Goal: Transaction & Acquisition: Purchase product/service

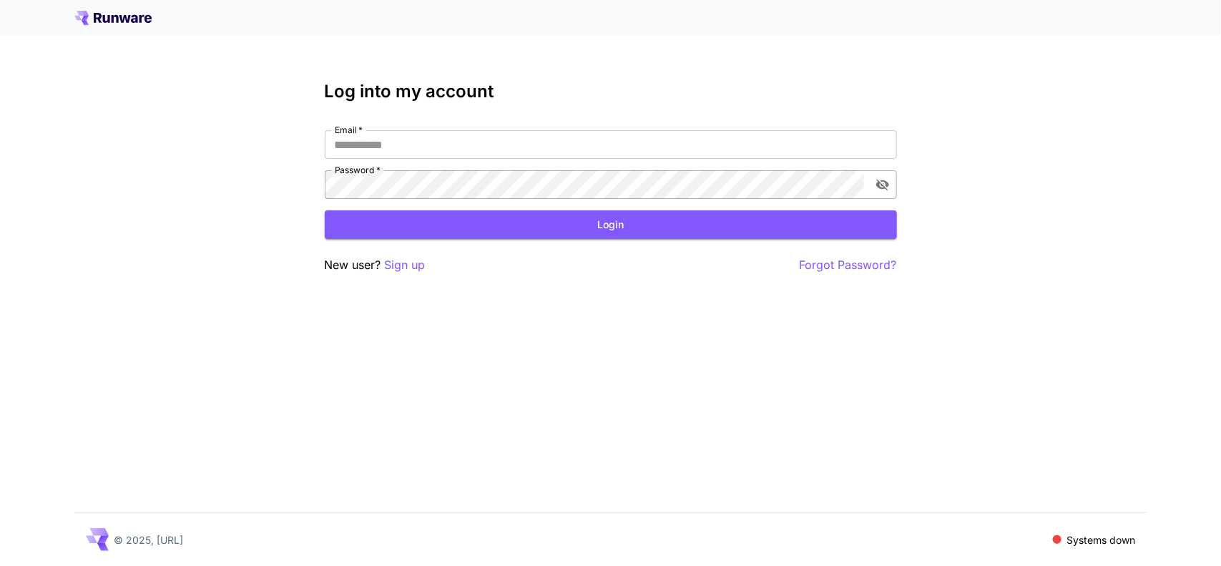
type input "**********"
click at [881, 180] on icon "toggle password visibility" at bounding box center [883, 184] width 14 height 14
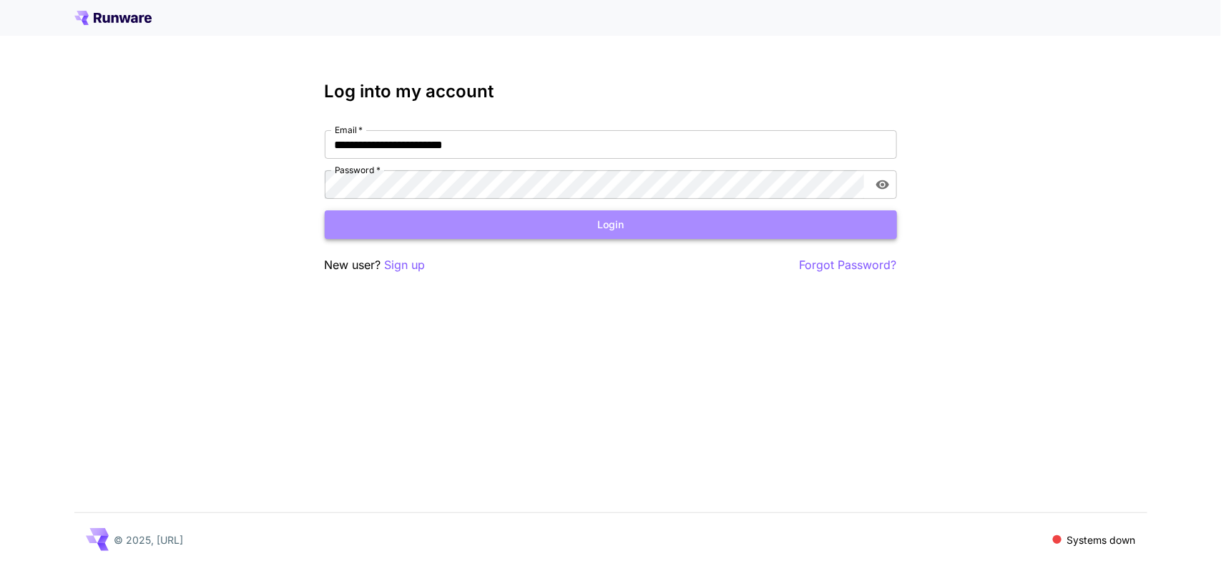
click at [612, 226] on button "Login" at bounding box center [611, 224] width 572 height 29
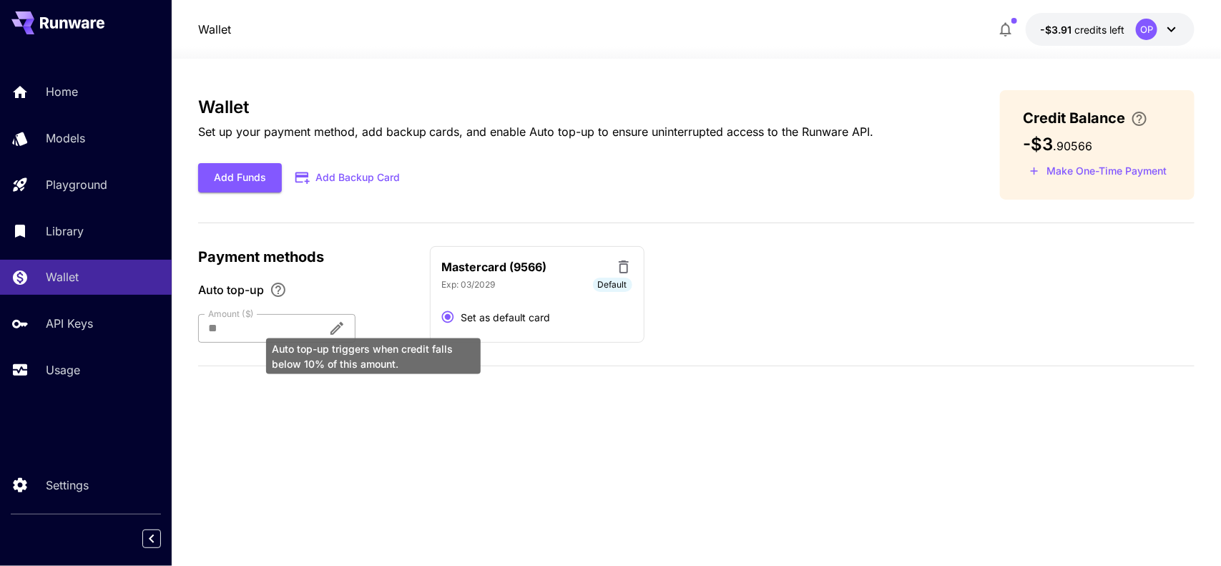
click at [369, 331] on div "Auto top-up triggers when credit falls below 10% of this amount." at bounding box center [374, 351] width 218 height 47
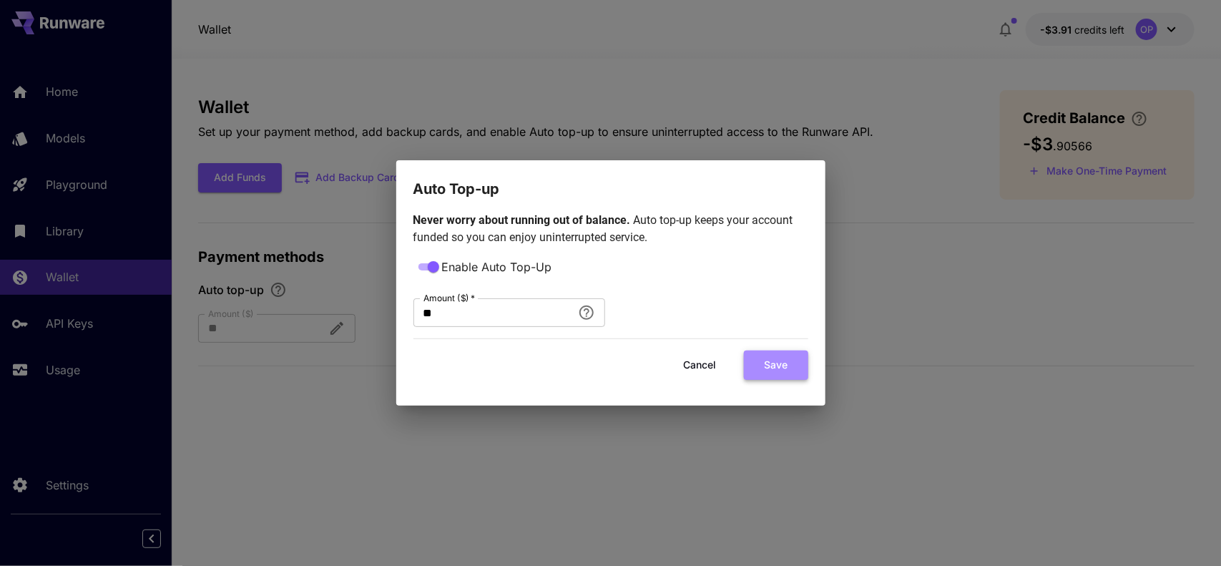
click at [771, 367] on button "Save" at bounding box center [776, 365] width 64 height 29
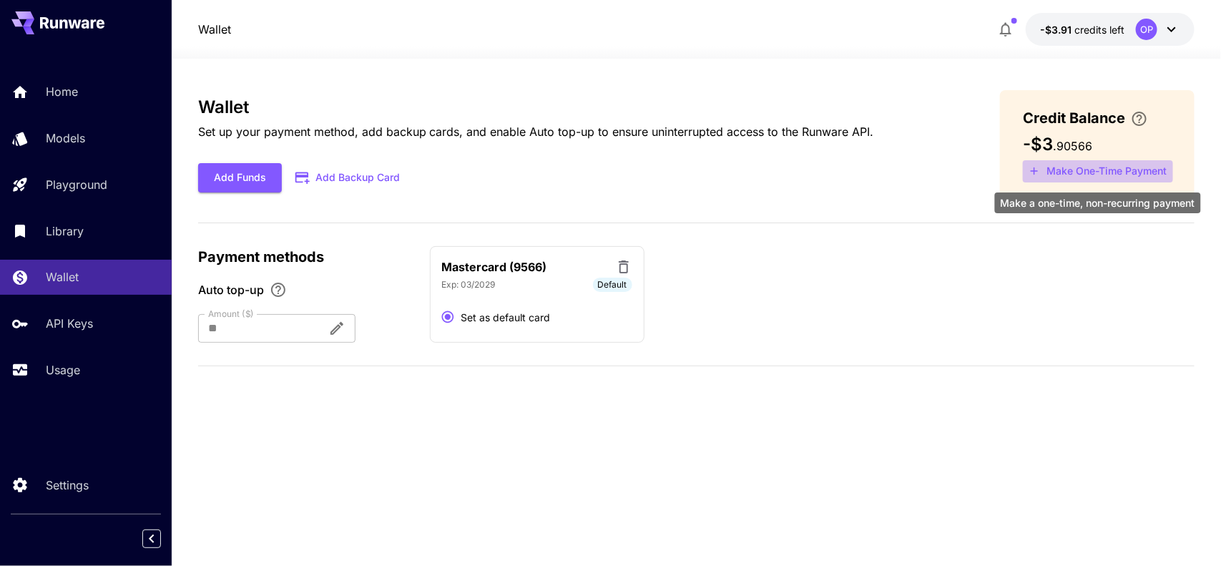
click at [1071, 165] on button "Make One-Time Payment" at bounding box center [1098, 171] width 150 height 22
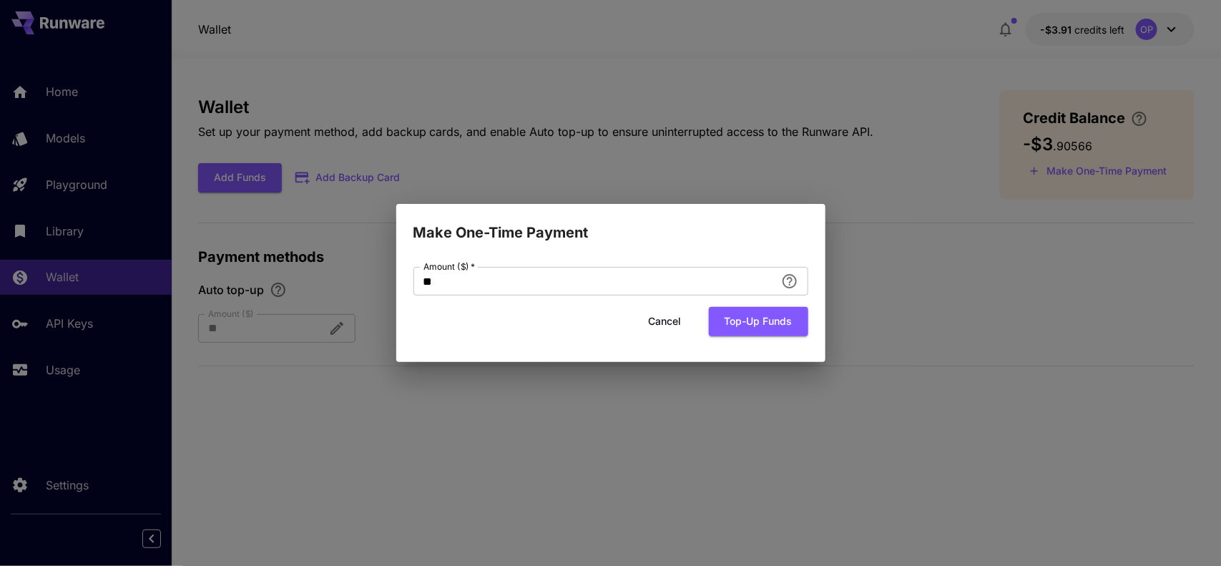
click at [859, 281] on div "Make One-Time Payment Amount ($)   * ** Amount ($)   * Cancel Top-up funds" at bounding box center [610, 283] width 1221 height 566
click at [653, 324] on button "Cancel" at bounding box center [665, 321] width 64 height 29
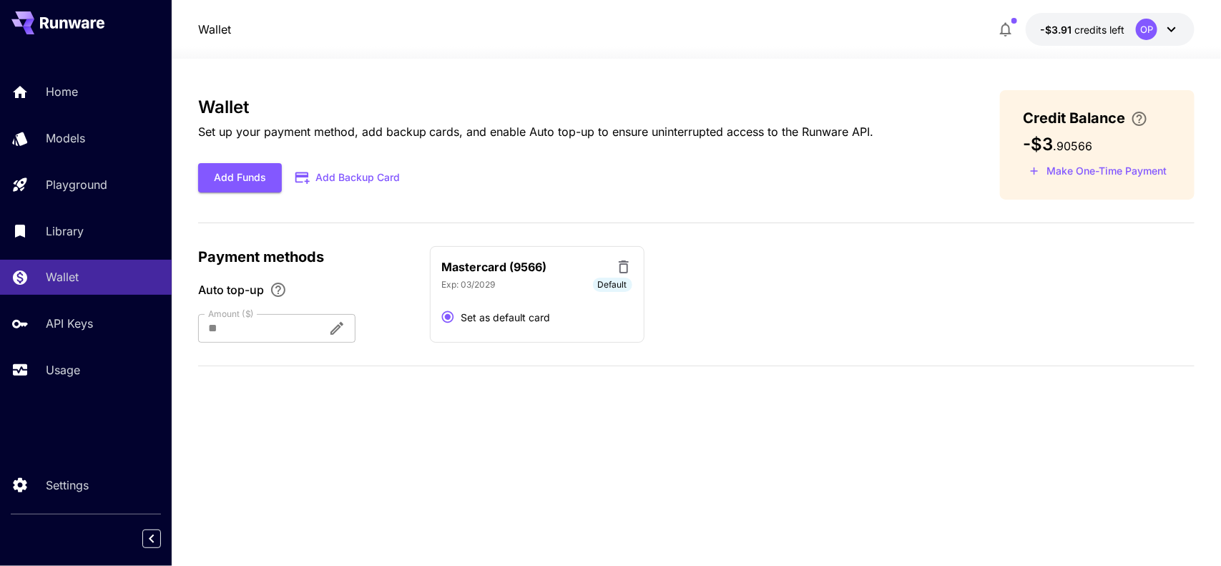
click at [533, 276] on div "Mastercard (9566) Exp: [CREDIT_CARD_DATA] Default Set as default card" at bounding box center [537, 294] width 215 height 97
click at [841, 290] on div "Mastercard (9566) Exp: [CREDIT_CARD_DATA] Default Set as default card" at bounding box center [813, 294] width 766 height 97
drag, startPoint x: 62, startPoint y: 230, endPoint x: 62, endPoint y: 253, distance: 22.9
click at [62, 230] on p "Library" at bounding box center [65, 231] width 38 height 17
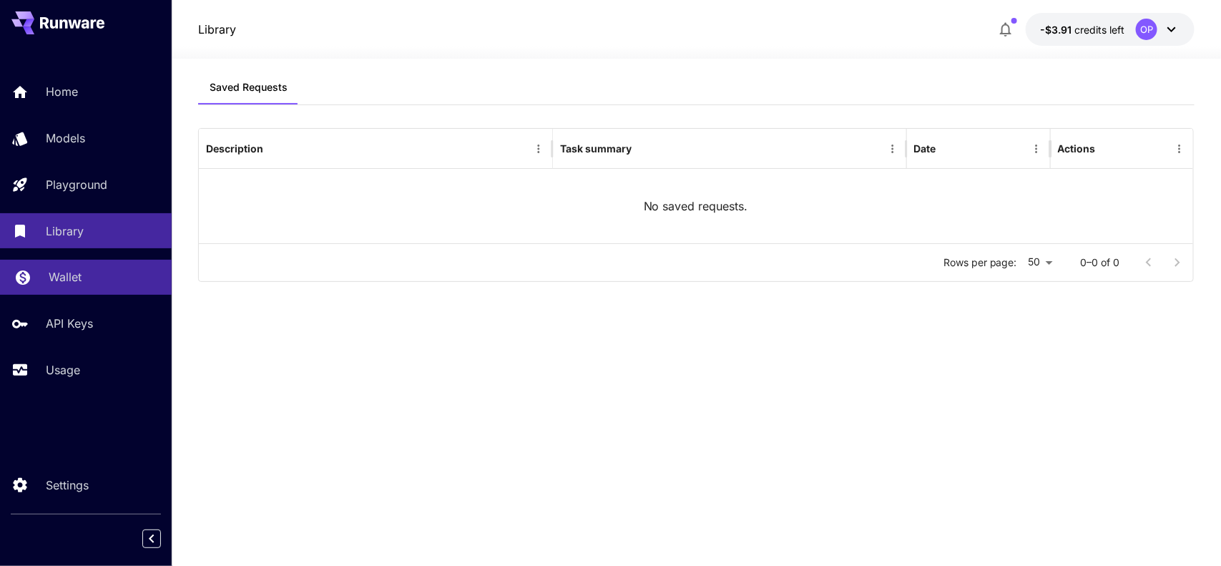
click at [62, 273] on p "Wallet" at bounding box center [65, 276] width 33 height 17
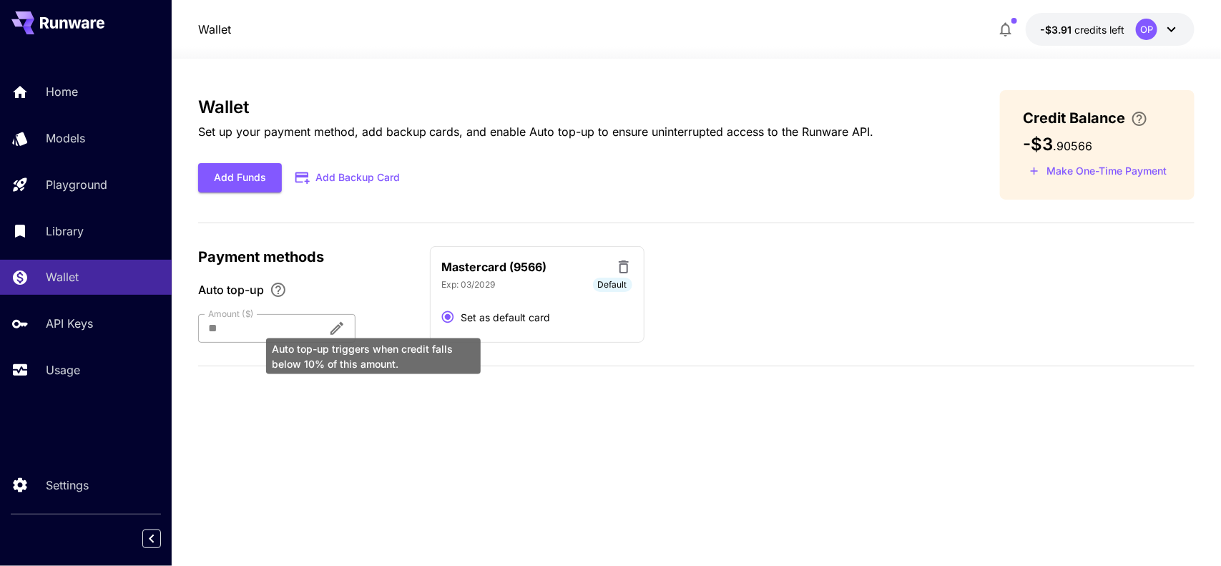
click at [370, 328] on div "Auto top-up triggers when credit falls below 10% of this amount." at bounding box center [374, 351] width 218 height 47
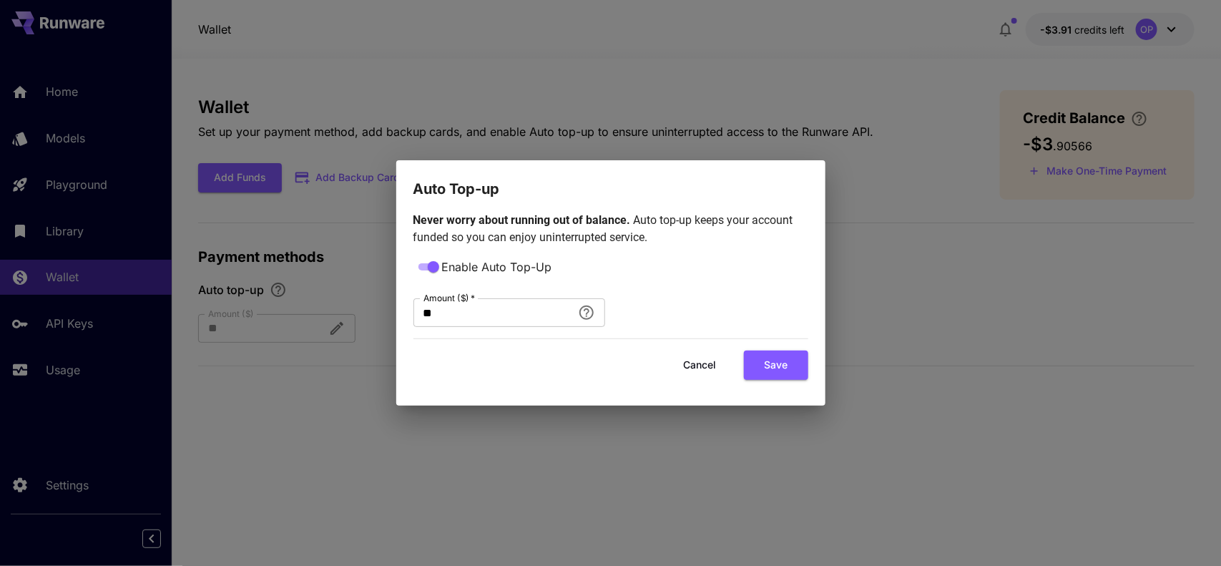
click at [929, 306] on div "Auto Top-up Never worry about running out of balance. Auto top-up keeps your ac…" at bounding box center [610, 283] width 1221 height 566
click at [695, 359] on button "Cancel" at bounding box center [700, 365] width 64 height 29
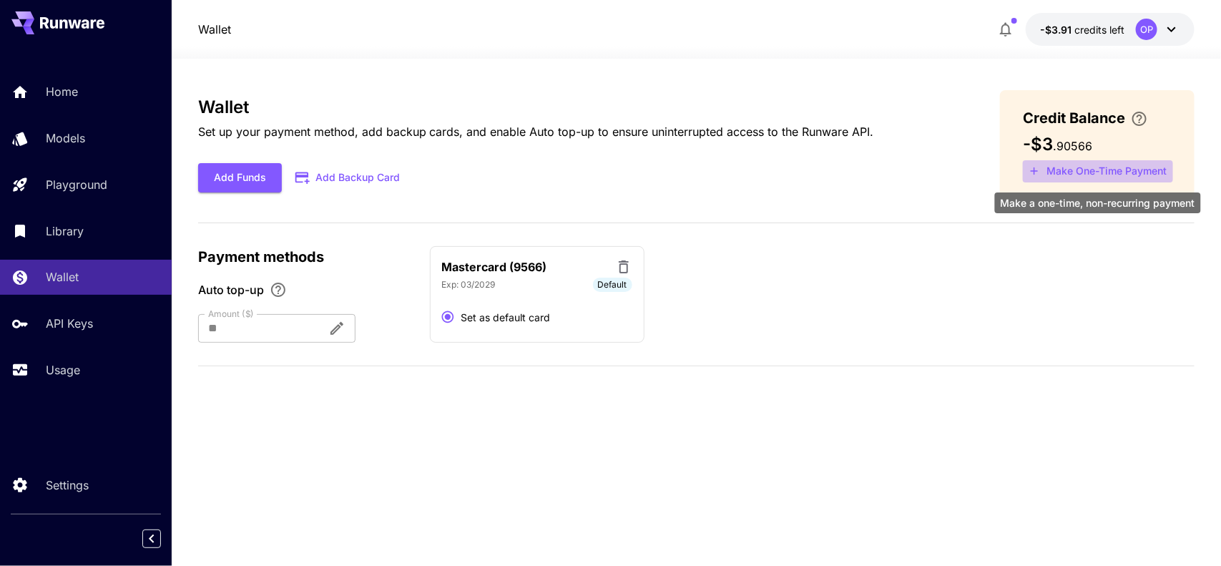
click at [1092, 174] on button "Make One-Time Payment" at bounding box center [1098, 171] width 150 height 22
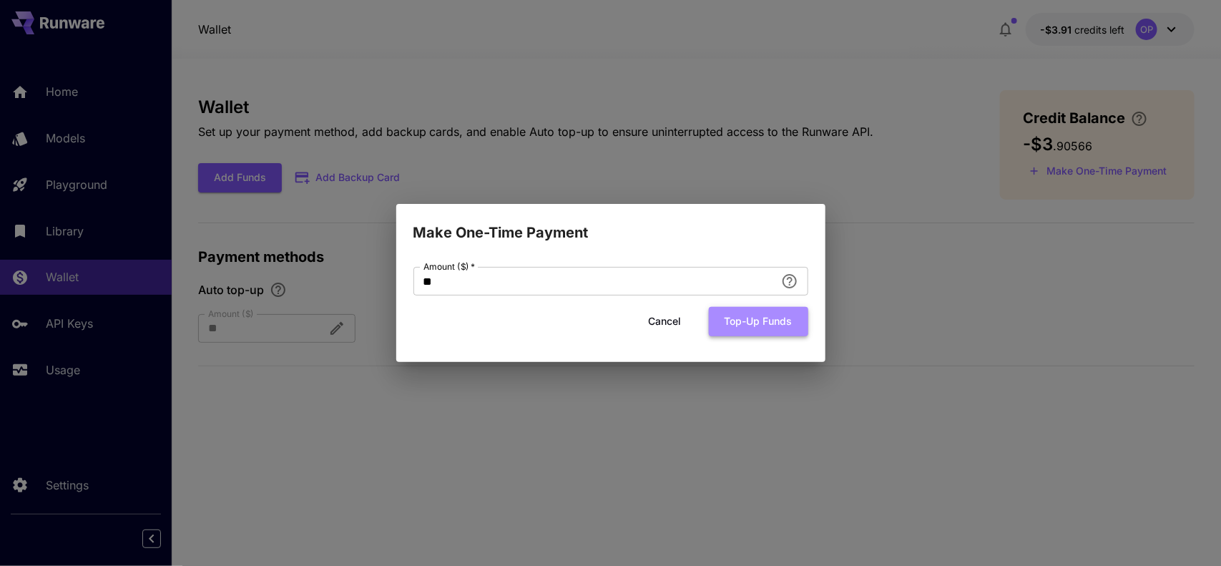
click at [726, 323] on button "Top-up funds" at bounding box center [758, 321] width 99 height 29
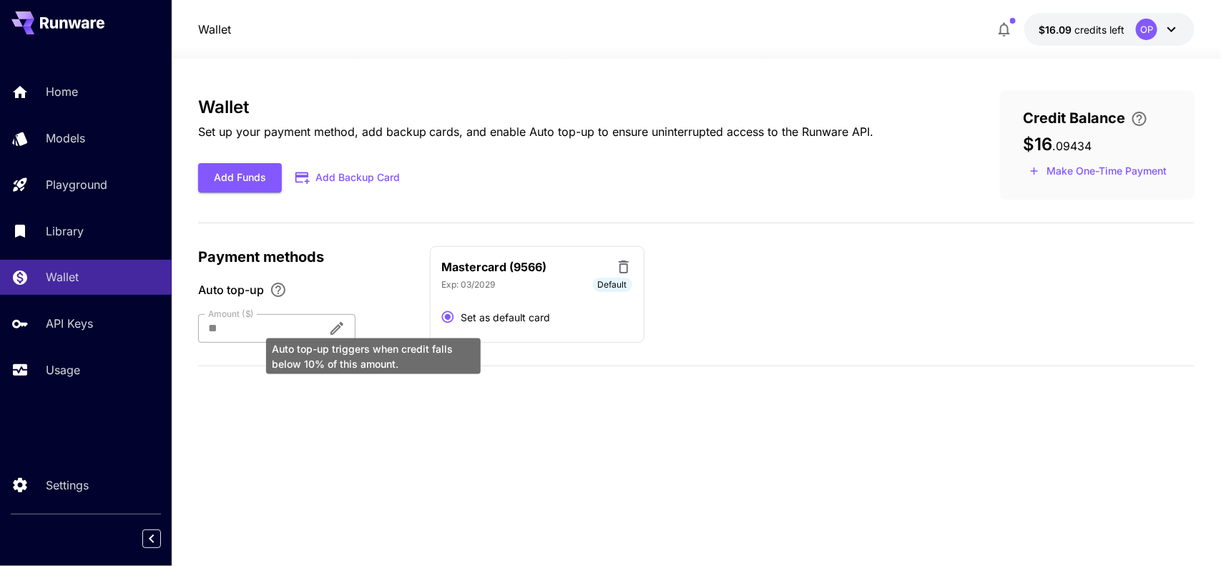
click at [343, 326] on icon "Auto top-up triggers when credit falls below 10% of this amount." at bounding box center [337, 328] width 13 height 13
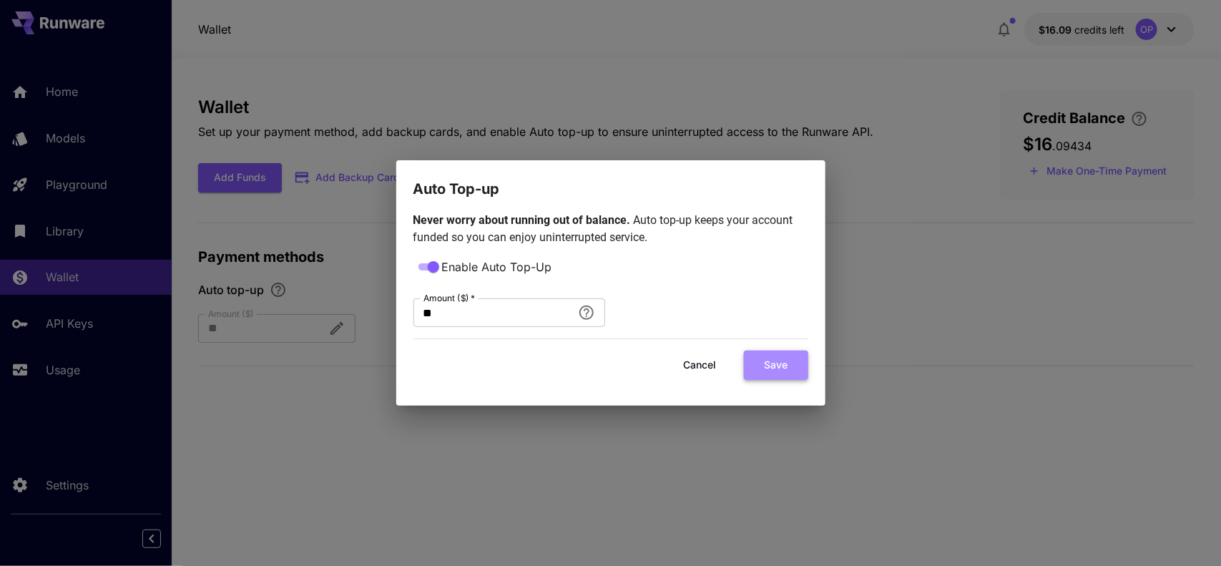
click at [771, 363] on button "Save" at bounding box center [776, 365] width 64 height 29
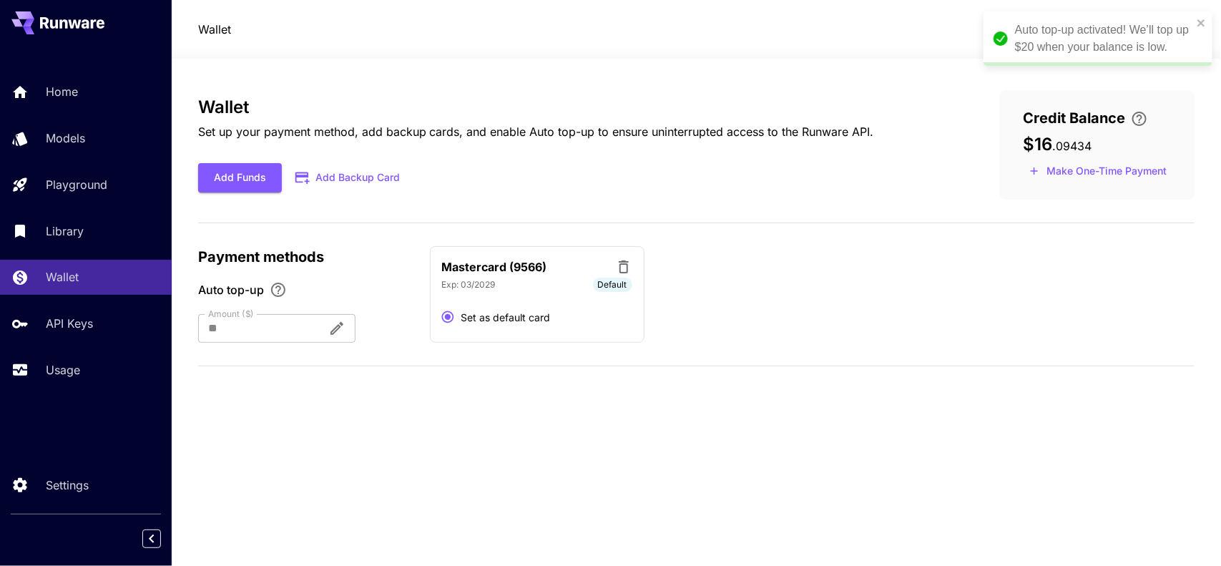
click at [850, 256] on div "Mastercard (9566) Exp: [CREDIT_CARD_DATA] Default Set as default card" at bounding box center [813, 294] width 766 height 97
